Goal: Find specific page/section: Find specific page/section

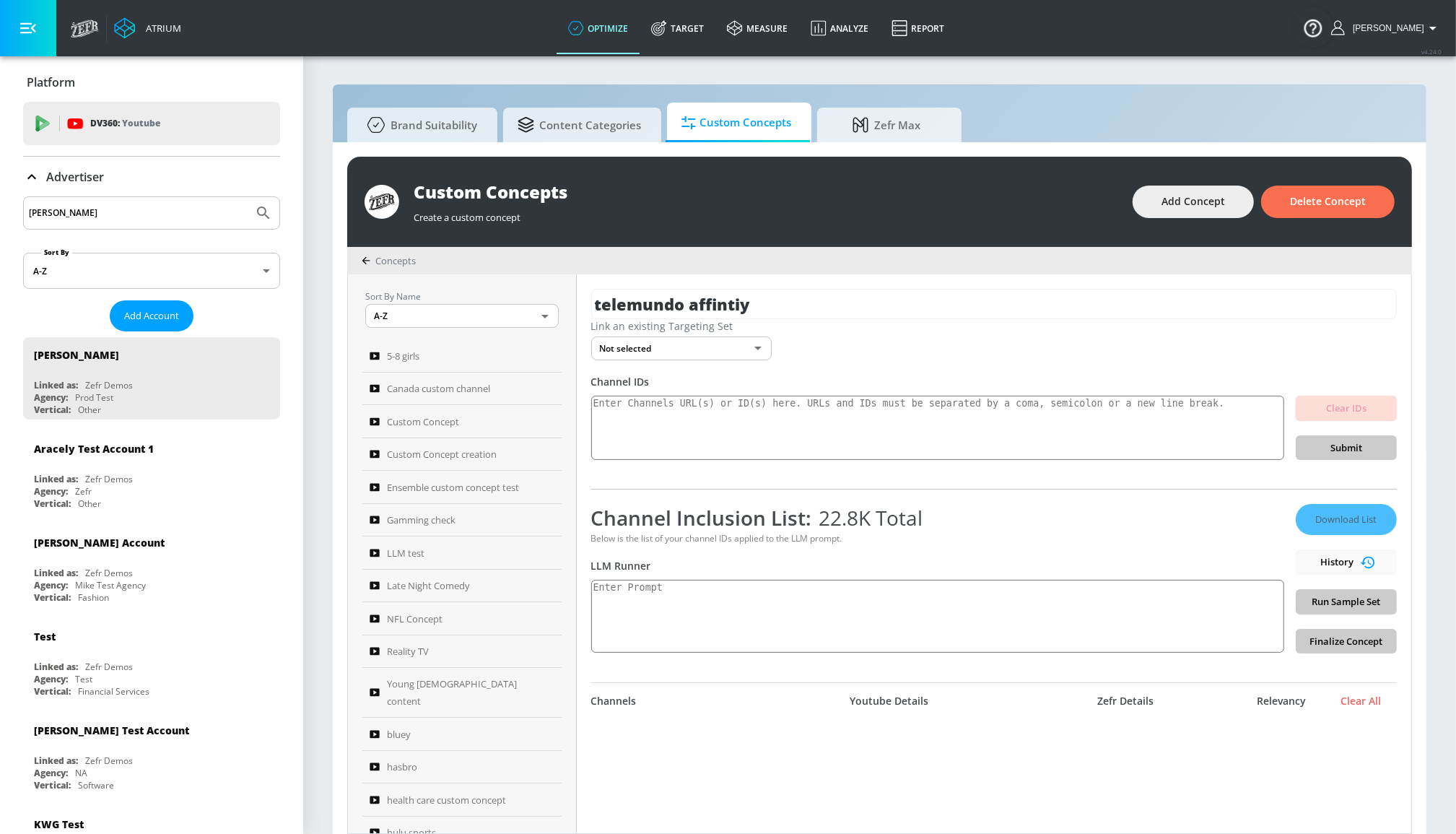
scroll to position [3347, 0]
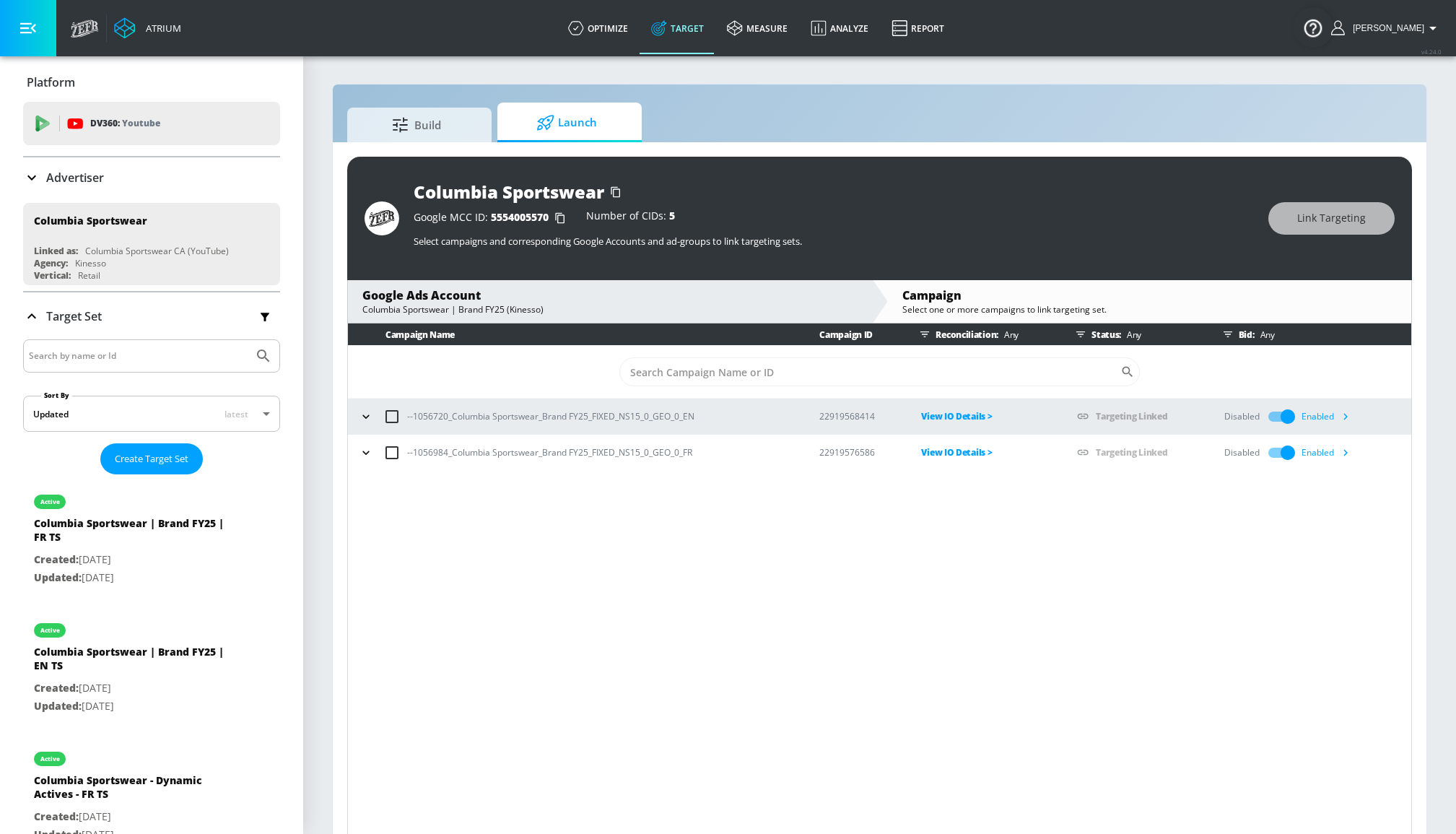
scroll to position [20, 0]
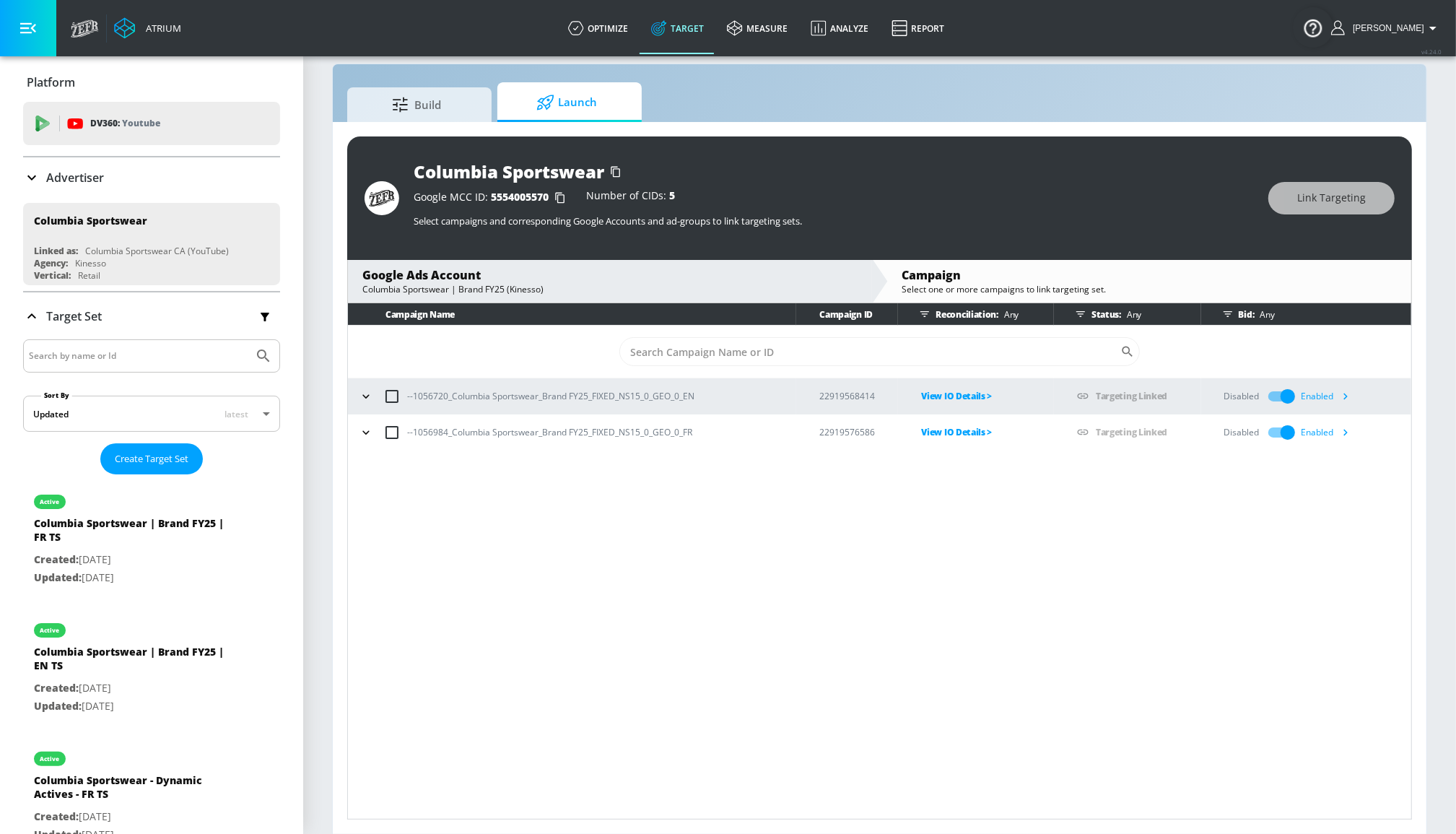
click at [210, 72] on div "Platform" at bounding box center [151, 82] width 257 height 41
